Goal: Find specific page/section: Find specific page/section

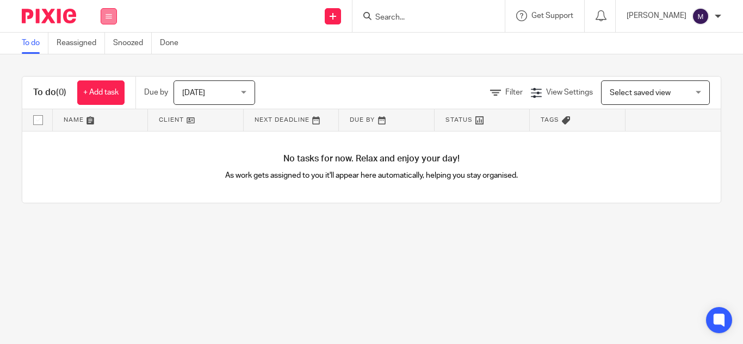
click at [114, 20] on button at bounding box center [109, 16] width 16 height 16
click at [105, 79] on link "Clients" at bounding box center [106, 83] width 24 height 8
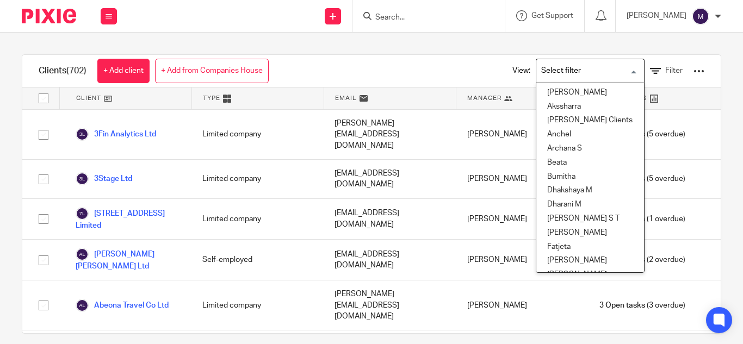
click at [548, 64] on input "Search for option" at bounding box center [587, 70] width 101 height 19
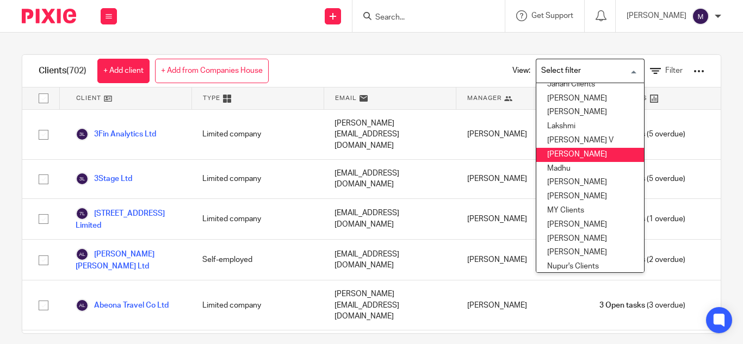
scroll to position [222, 0]
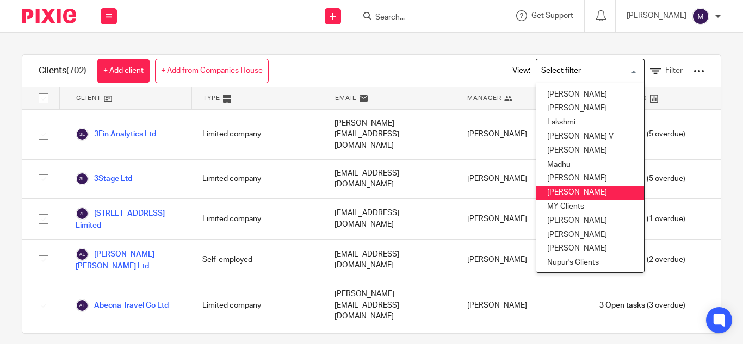
click at [541, 188] on li "Mithun" at bounding box center [590, 193] width 108 height 14
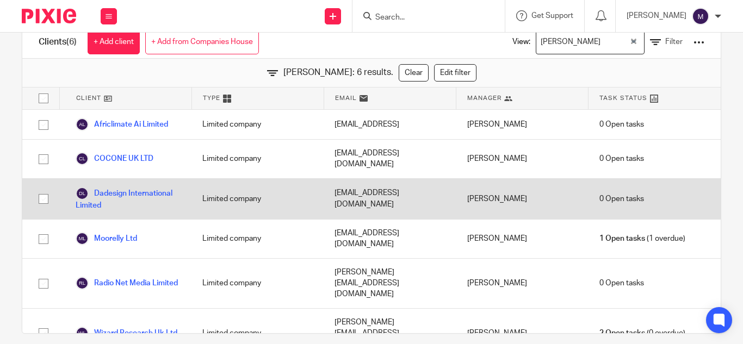
scroll to position [0, 0]
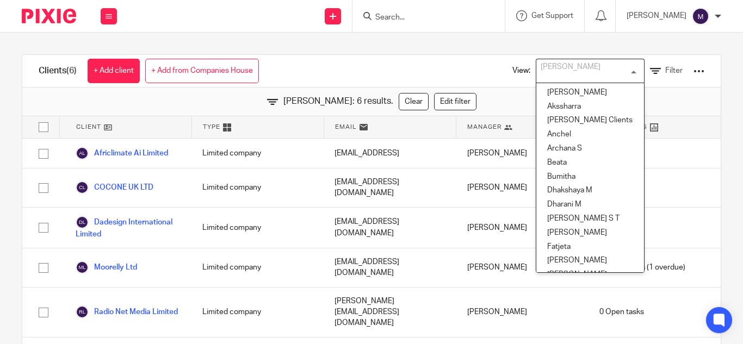
click at [555, 79] on input "Search for option" at bounding box center [587, 70] width 101 height 19
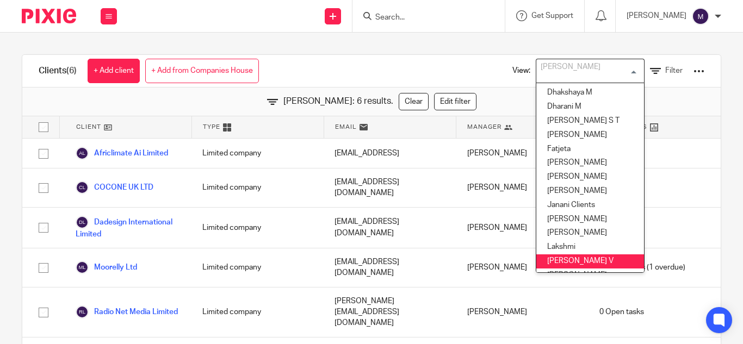
scroll to position [97, 0]
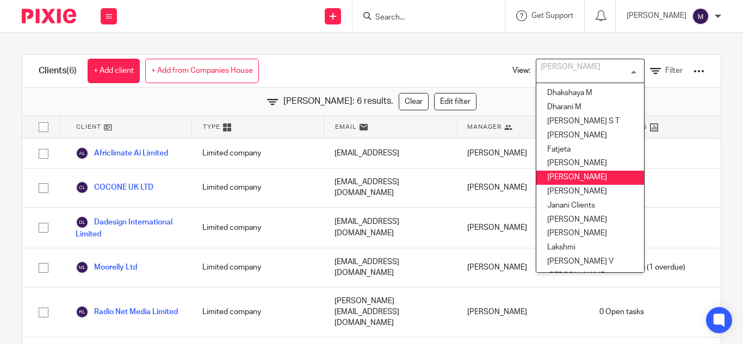
click at [549, 179] on li "[PERSON_NAME]" at bounding box center [590, 178] width 108 height 14
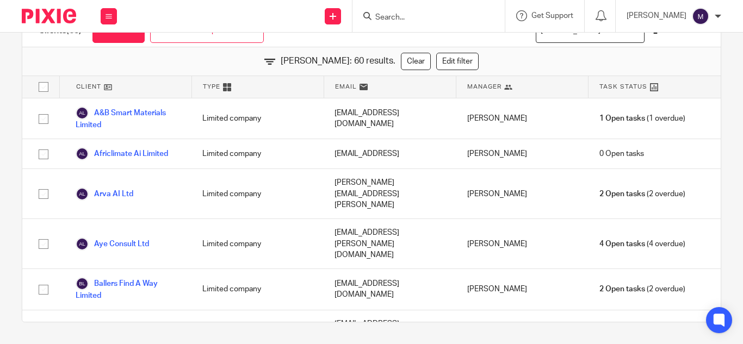
scroll to position [0, 0]
